Goal: Task Accomplishment & Management: Use online tool/utility

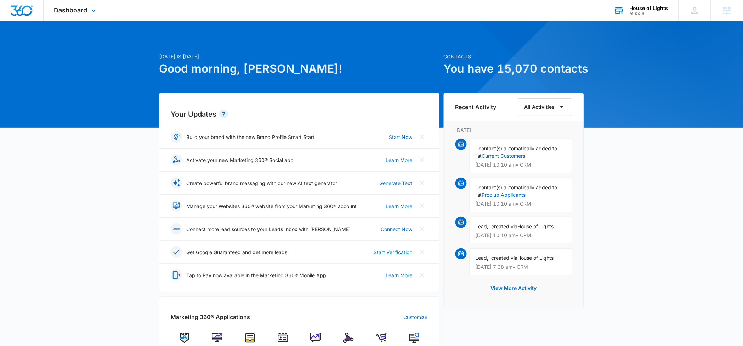
click at [648, 16] on div "M6558" at bounding box center [649, 13] width 39 height 5
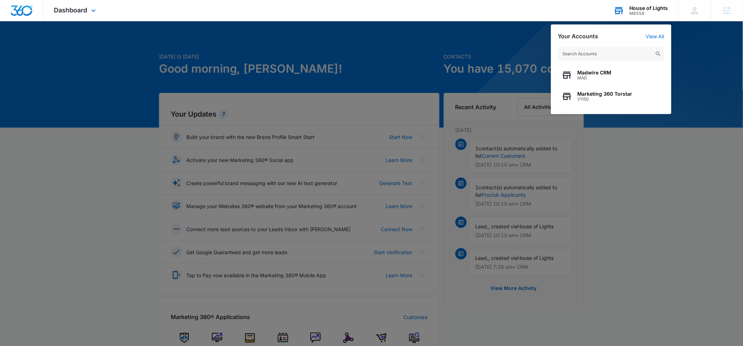
click at [571, 58] on input "text" at bounding box center [611, 54] width 106 height 14
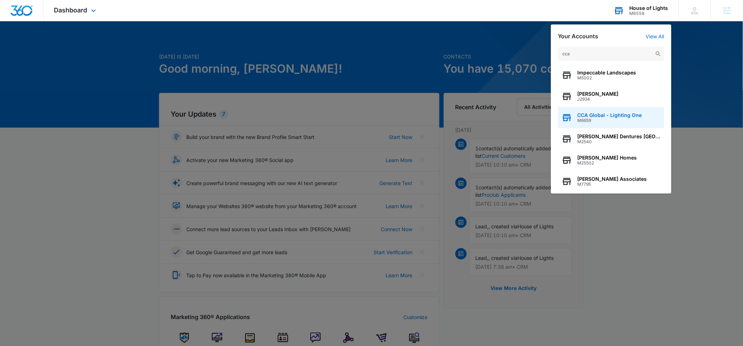
type input "cca"
click at [596, 122] on span "M6659" at bounding box center [610, 120] width 64 height 5
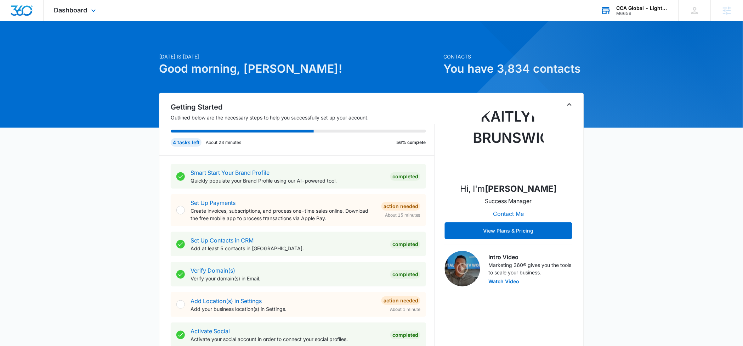
click at [78, 14] on div "Dashboard Apps Websites Forms CRM Email Social Content Ads Intelligence Files B…" at bounding box center [76, 10] width 65 height 21
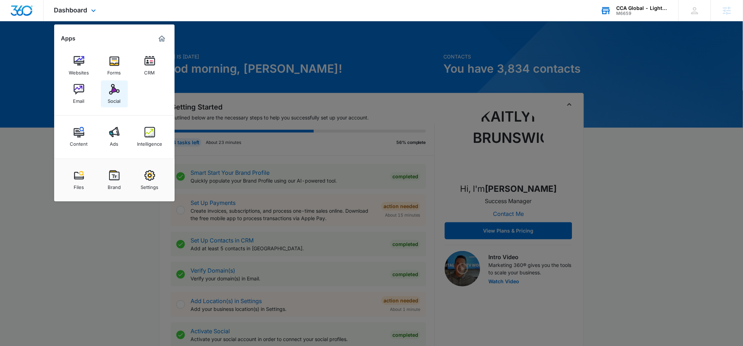
click at [127, 96] on link "Social" at bounding box center [114, 93] width 27 height 27
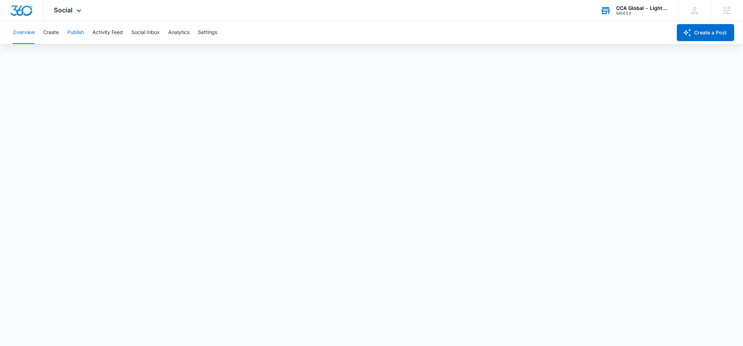
click at [70, 32] on button "Publish" at bounding box center [75, 32] width 17 height 23
click at [46, 55] on button "Schedules" at bounding box center [54, 54] width 24 height 20
click at [23, 58] on button "Calendar" at bounding box center [23, 54] width 21 height 20
